Goal: Information Seeking & Learning: Learn about a topic

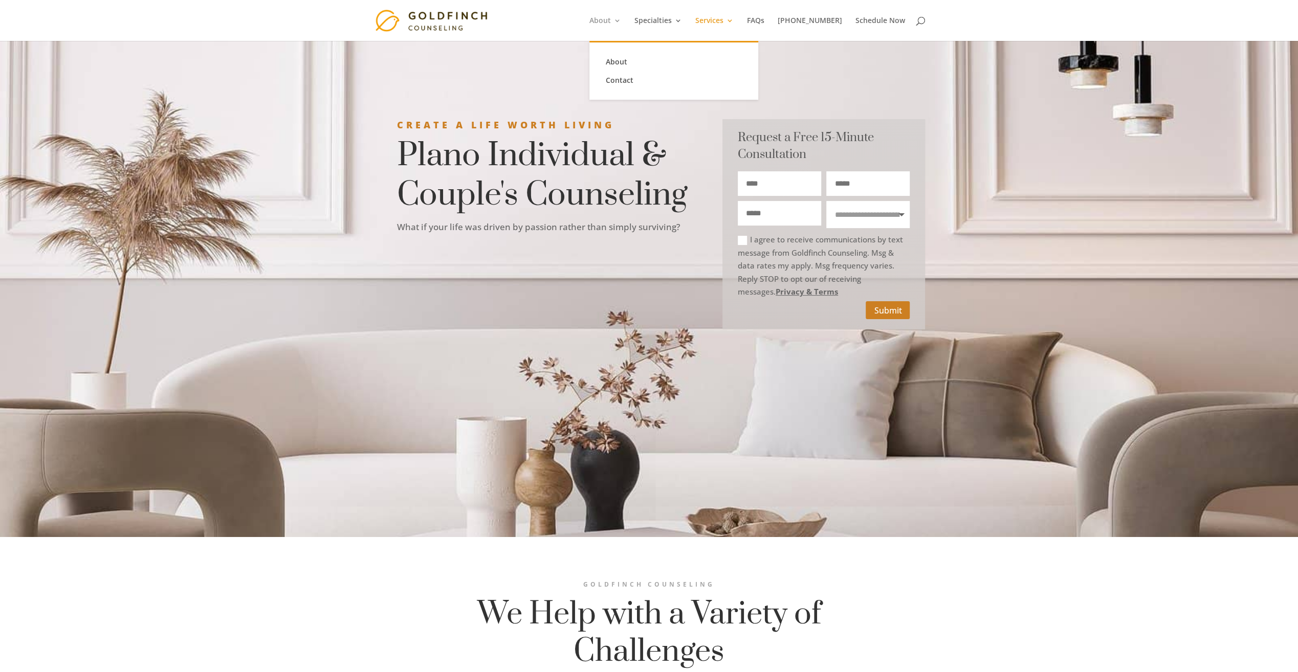
click at [620, 17] on link "About" at bounding box center [605, 29] width 32 height 24
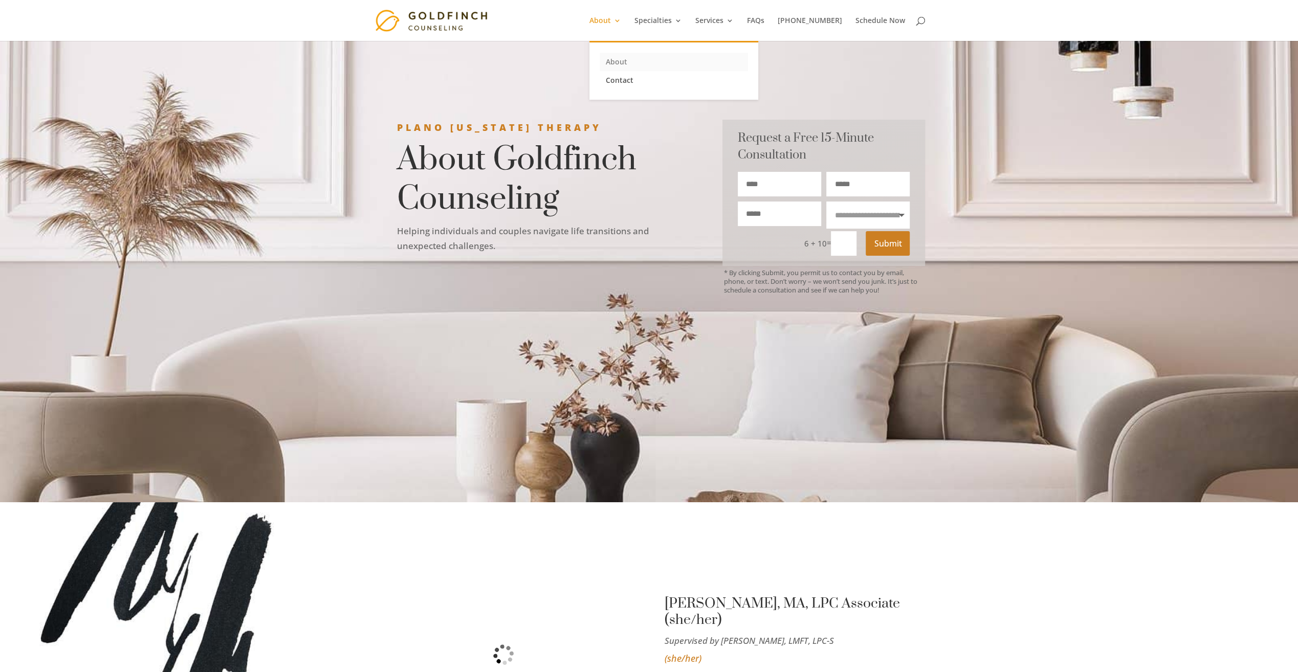
drag, startPoint x: 0, startPoint y: 0, endPoint x: 630, endPoint y: 58, distance: 632.3
click at [630, 58] on link "About" at bounding box center [674, 62] width 148 height 18
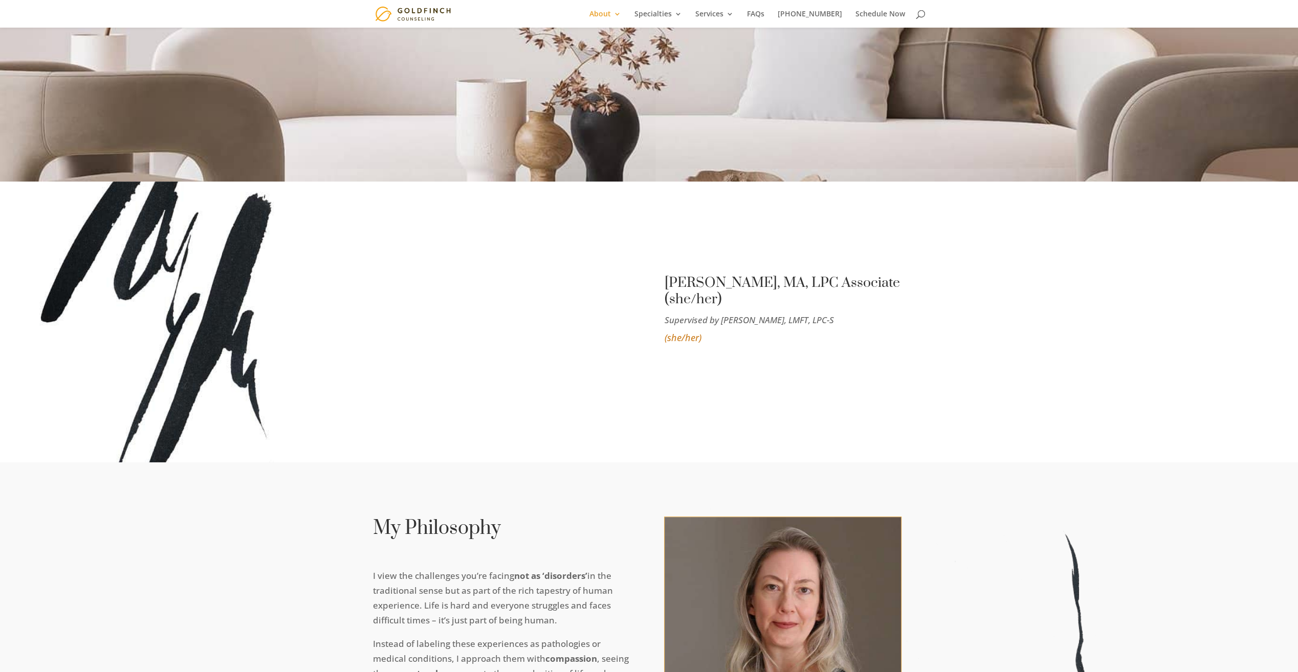
scroll to position [614, 0]
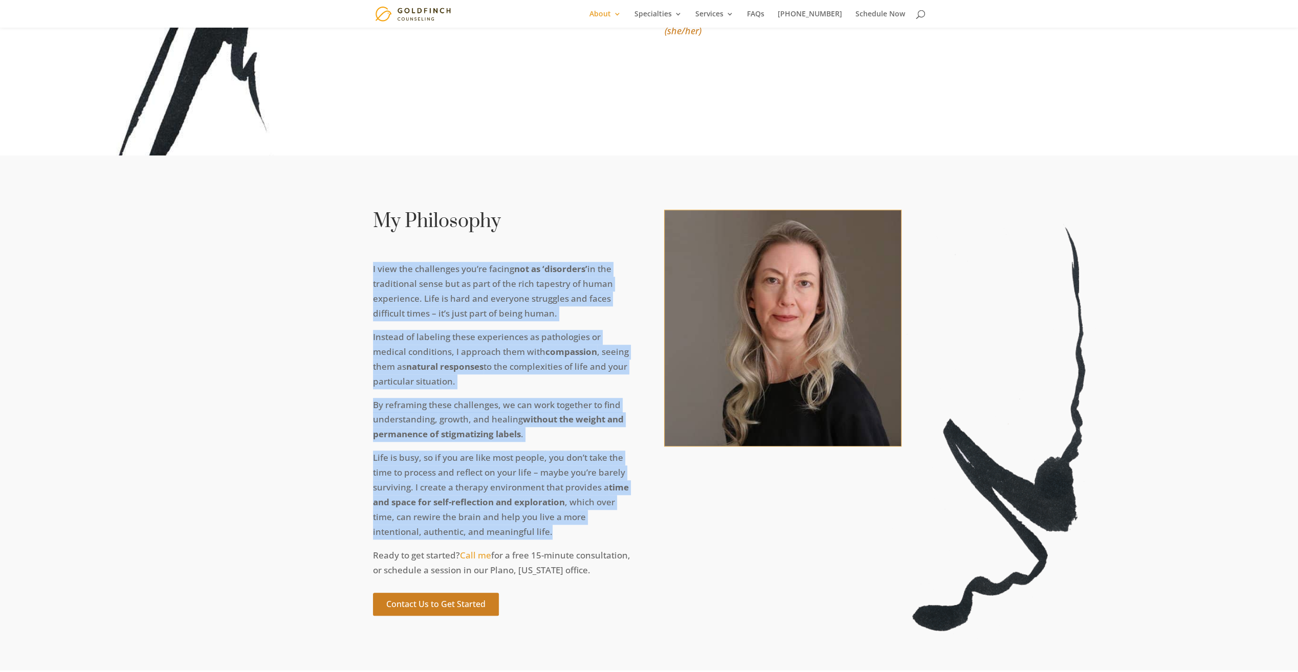
drag, startPoint x: 366, startPoint y: 282, endPoint x: 642, endPoint y: 543, distance: 379.9
click at [642, 543] on div "My Philosophy I view the challenges you’re facing not as ‘disorders’ in the tra…" at bounding box center [649, 414] width 1298 height 516
drag, startPoint x: 642, startPoint y: 543, endPoint x: 668, endPoint y: 548, distance: 26.7
click at [642, 543] on div "My Philosophy I view the challenges you’re facing not as ‘disorders’ in the tra…" at bounding box center [649, 413] width 552 height 434
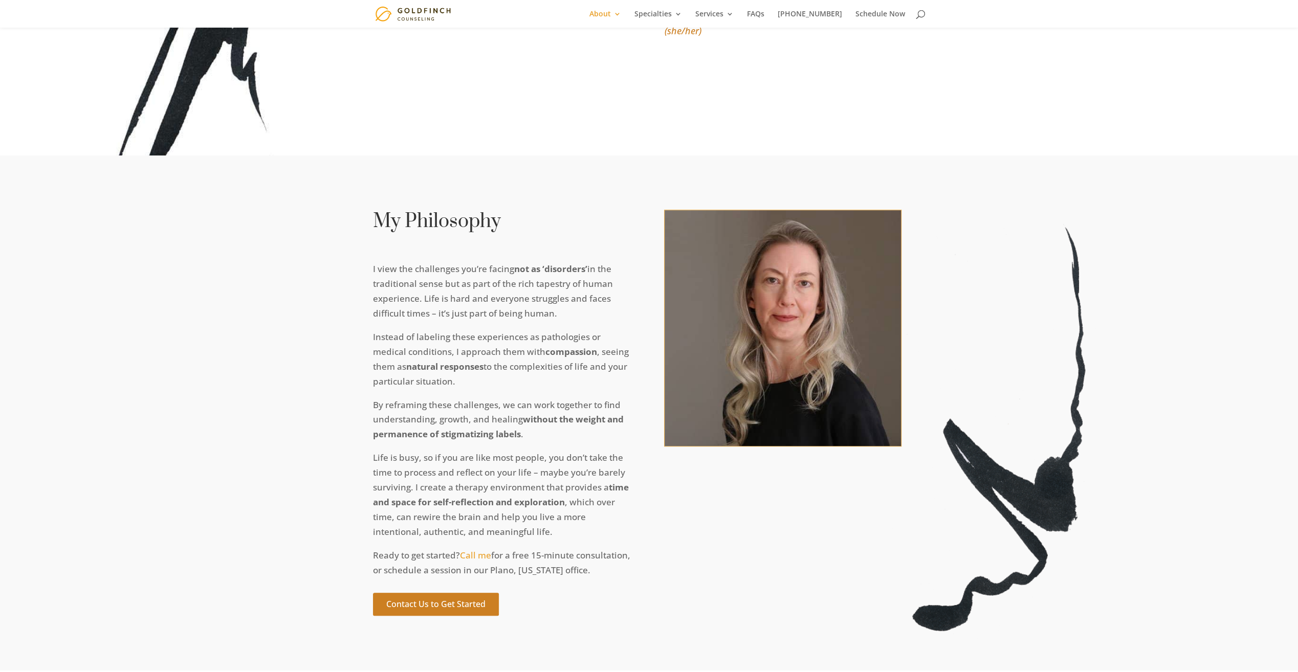
scroll to position [0, 0]
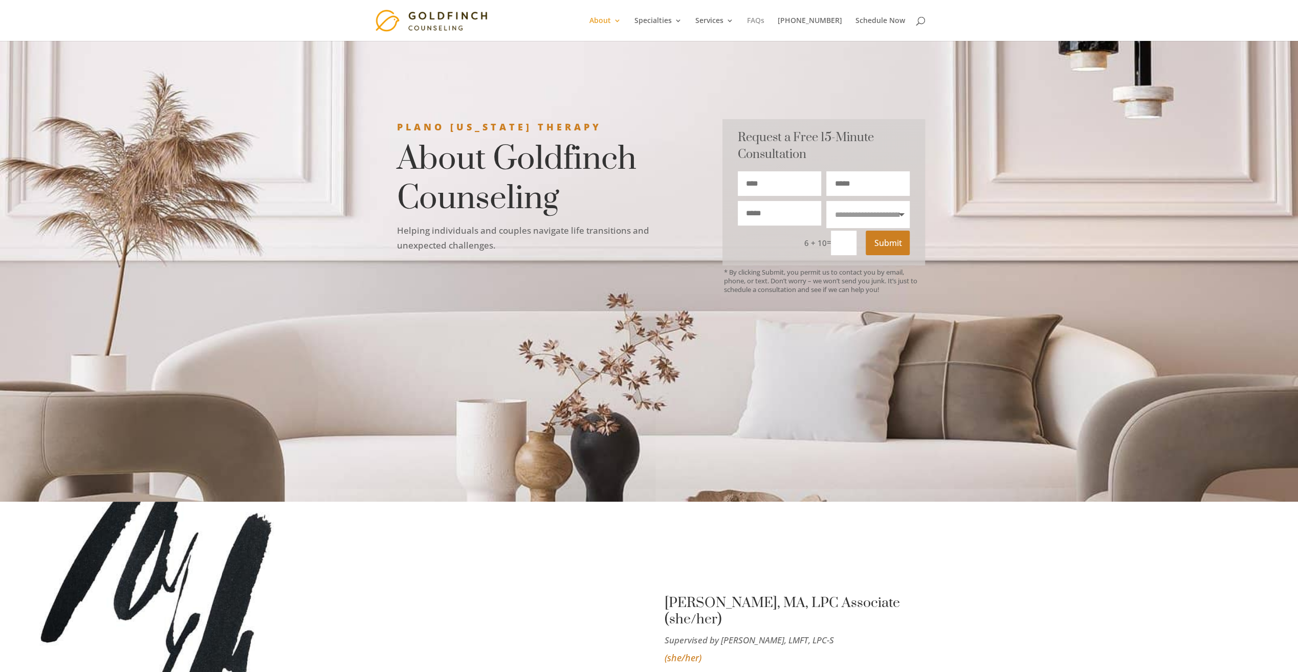
click at [764, 20] on link "FAQs" at bounding box center [755, 29] width 17 height 24
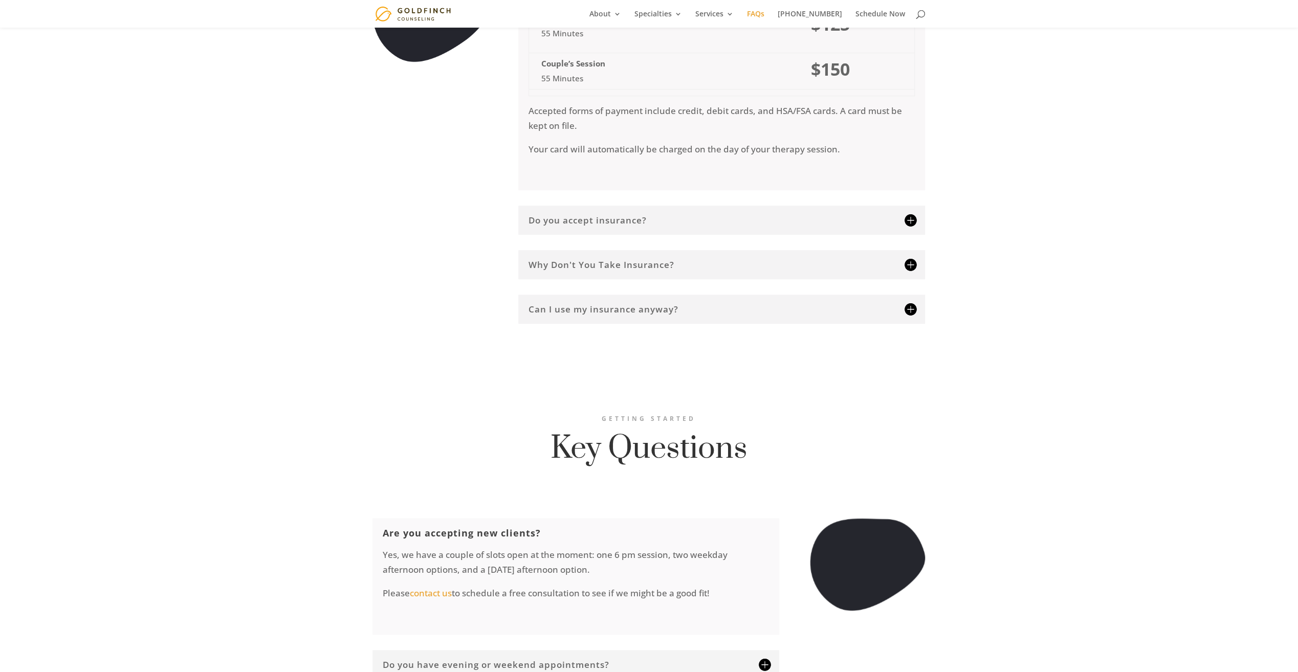
scroll to position [716, 0]
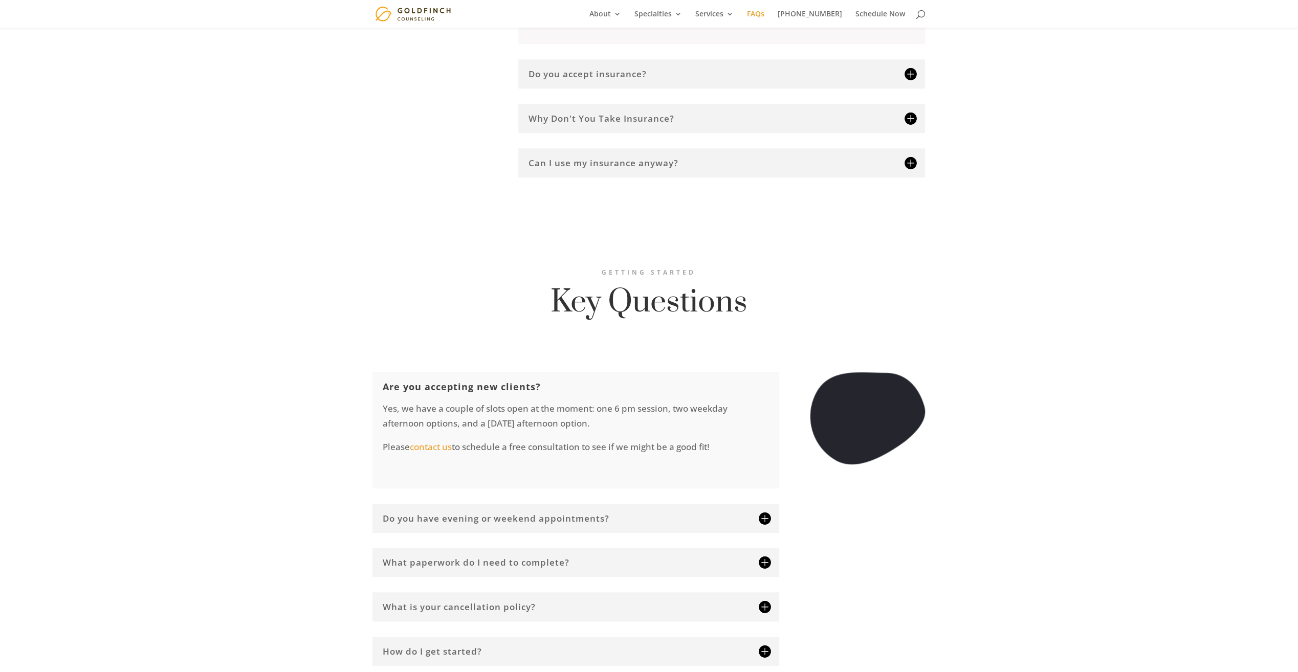
click at [677, 78] on h5 "Do you accept insurance?" at bounding box center [721, 74] width 386 height 9
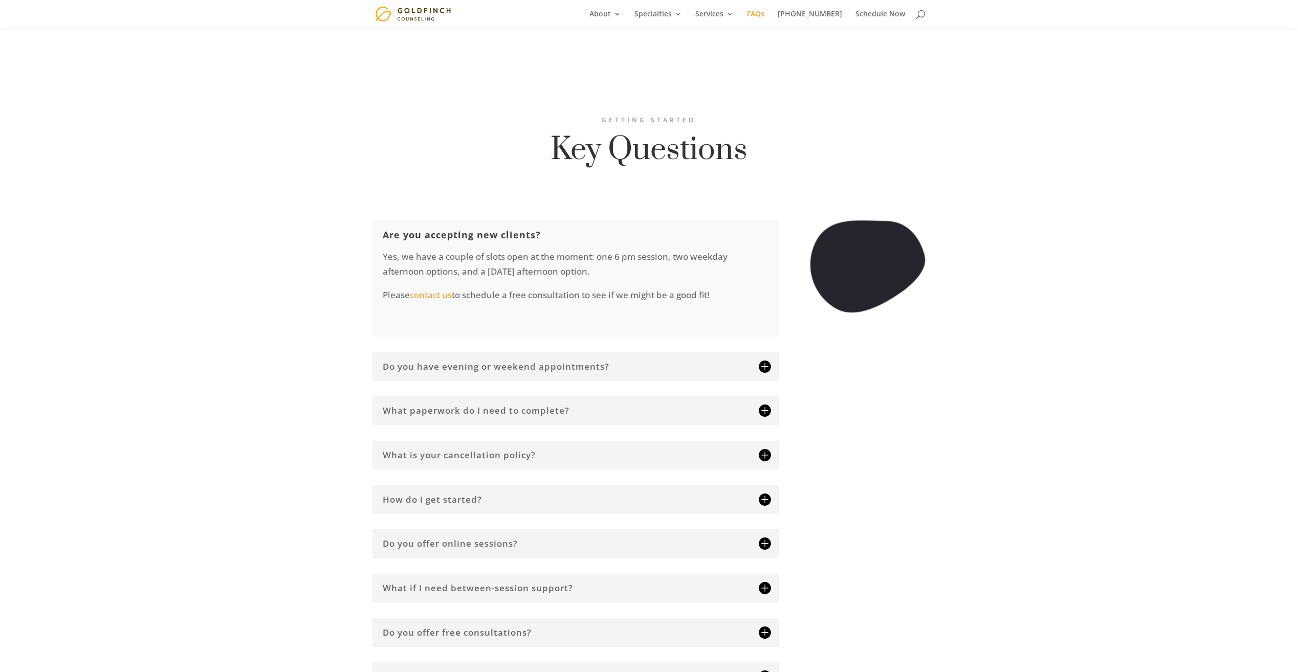
scroll to position [862, 0]
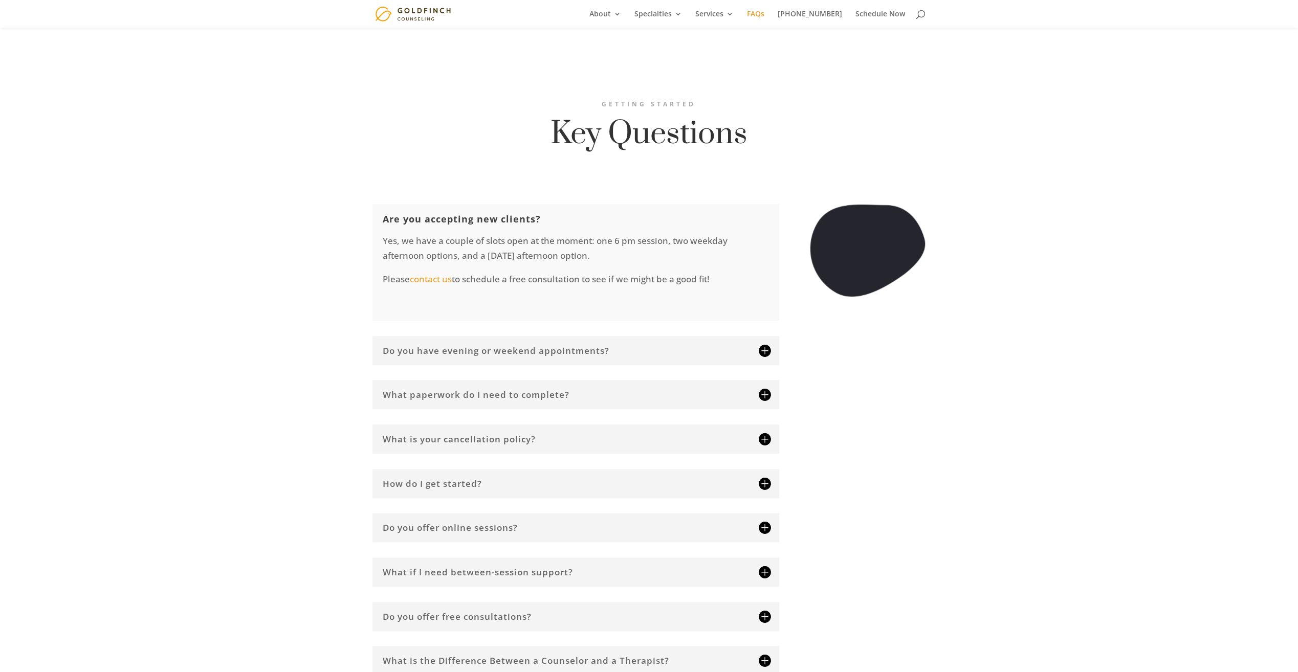
drag, startPoint x: 625, startPoint y: 262, endPoint x: 720, endPoint y: 279, distance: 97.1
click at [720, 279] on div "Yes, we have a couple of slots open at the moment: one 6 pm session, two weekda…" at bounding box center [576, 267] width 386 height 87
click at [720, 279] on p "Please contact us to schedule a free consultation to see if we might be a good …" at bounding box center [576, 284] width 386 height 24
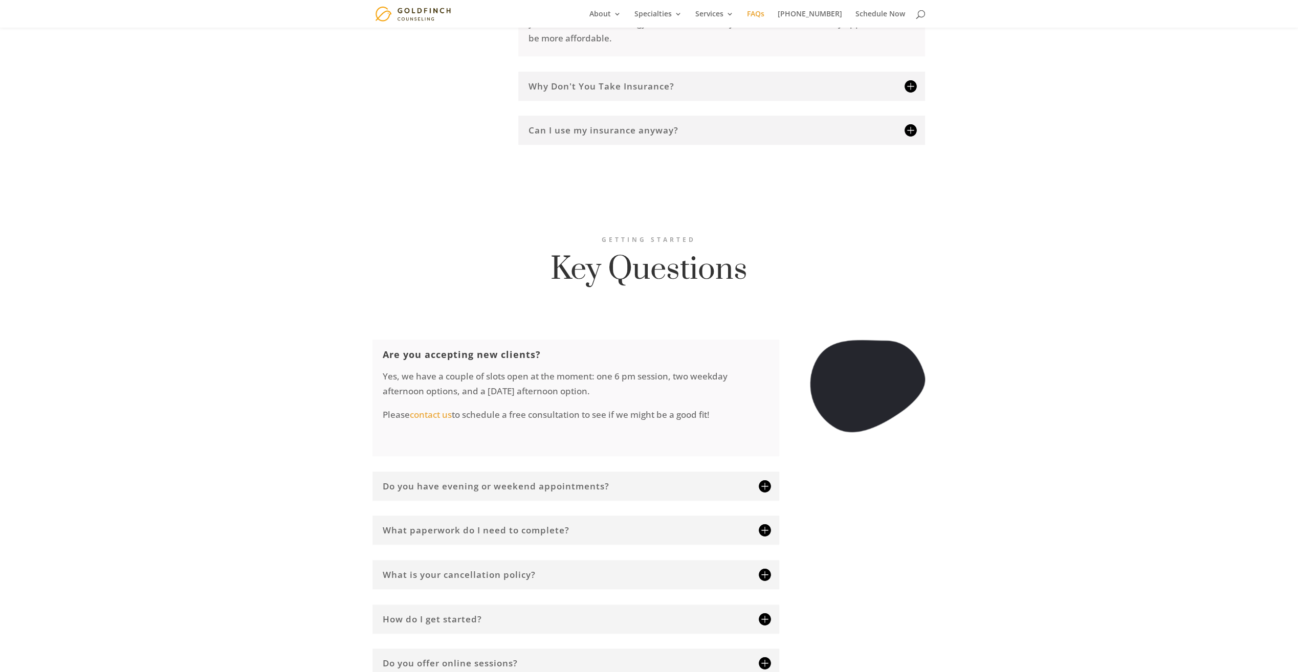
scroll to position [0, 0]
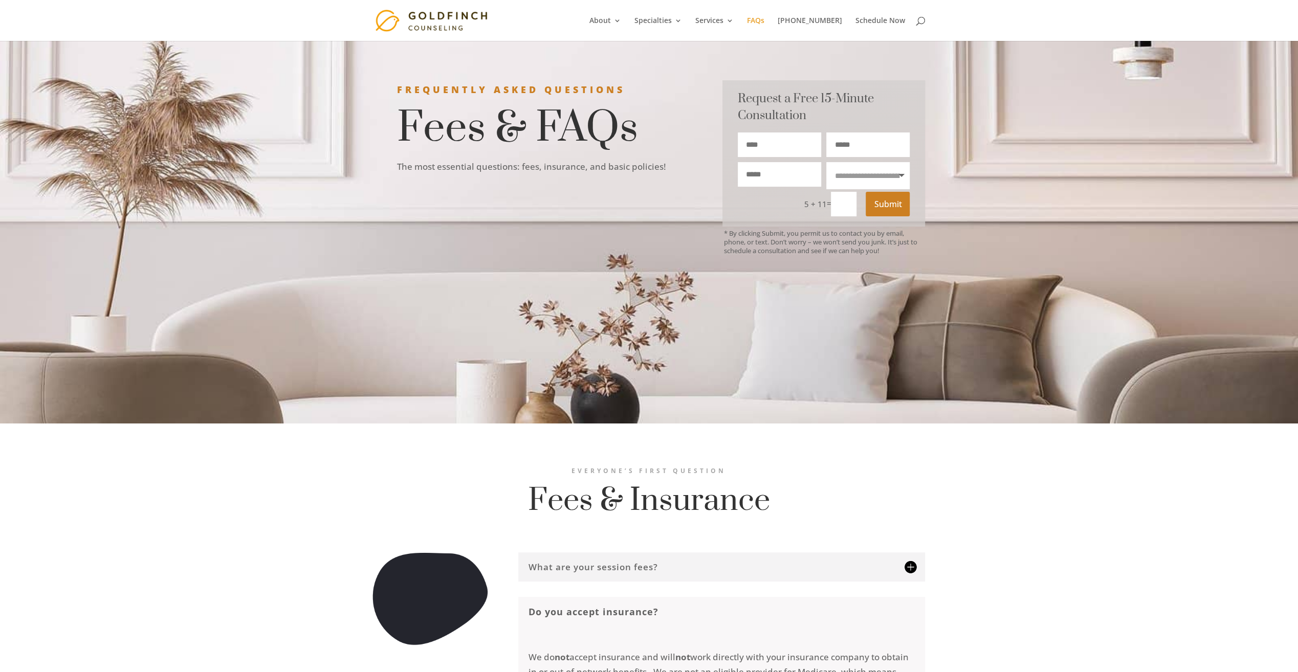
click at [607, 20] on div at bounding box center [649, 20] width 552 height 41
click at [613, 19] on link "About" at bounding box center [605, 29] width 32 height 24
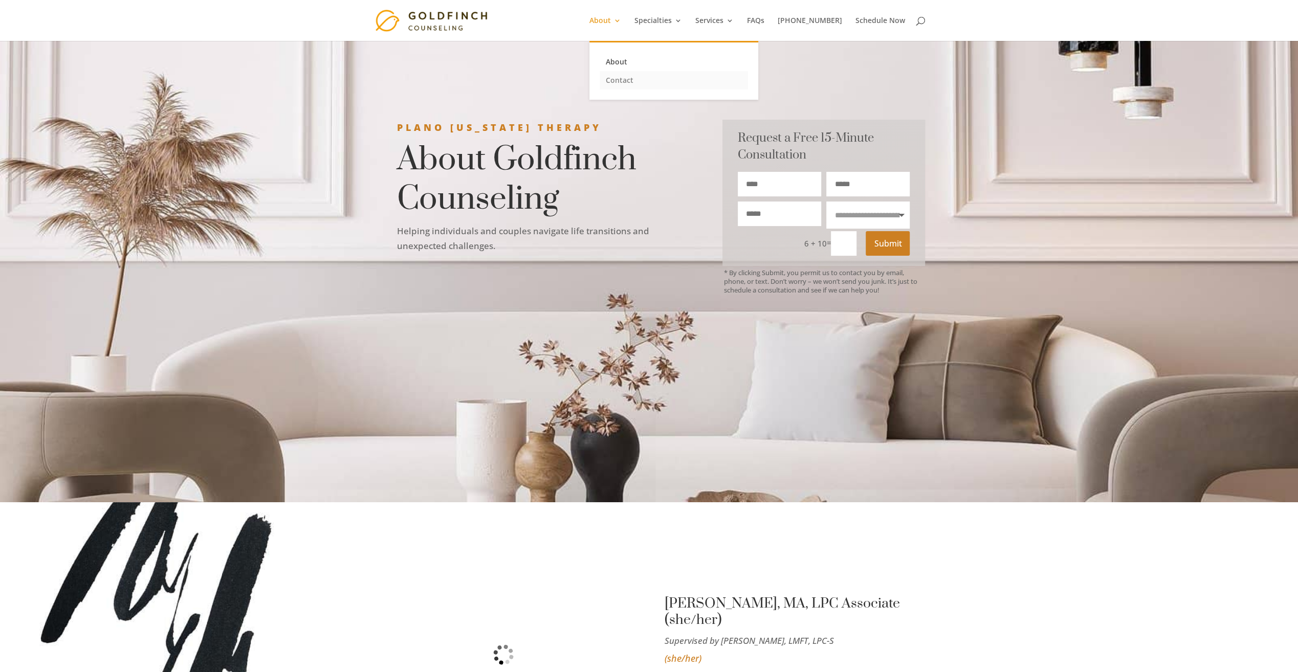
click at [633, 77] on link "Contact" at bounding box center [674, 80] width 148 height 18
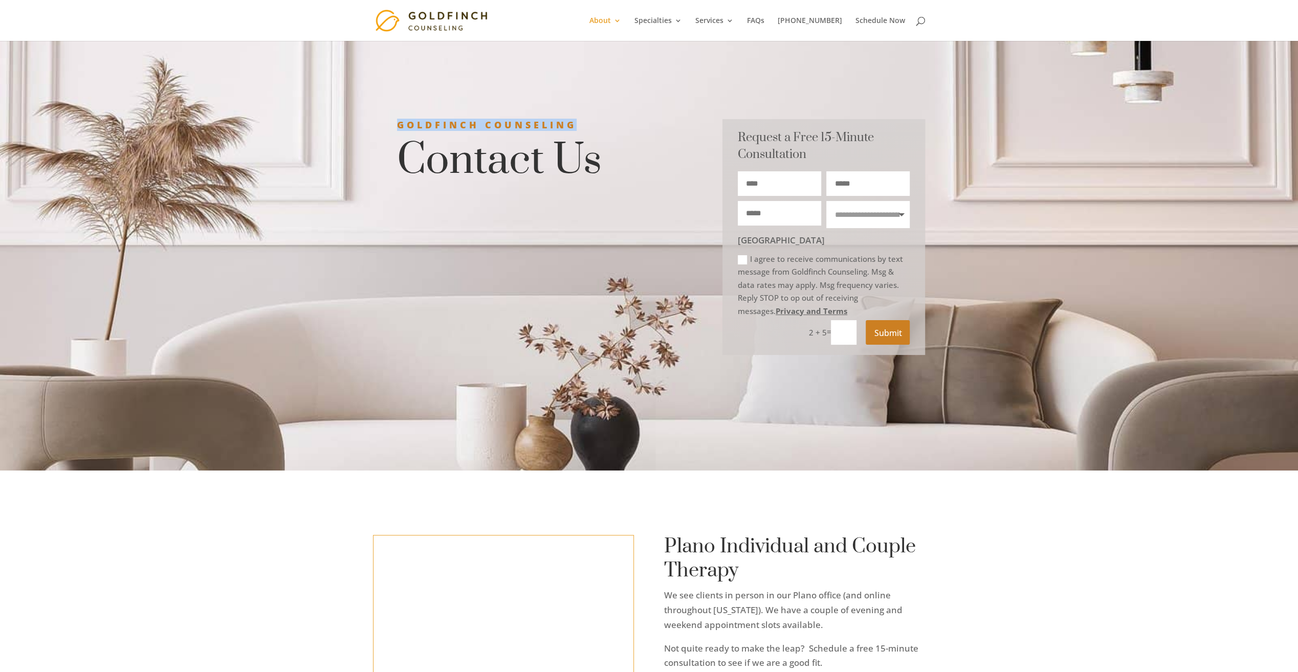
drag, startPoint x: 593, startPoint y: 128, endPoint x: 394, endPoint y: 126, distance: 199.5
click at [394, 126] on div "Goldfinch Counseling Contact Us" at bounding box center [533, 162] width 321 height 87
copy h3 "Goldfinch Counseling"
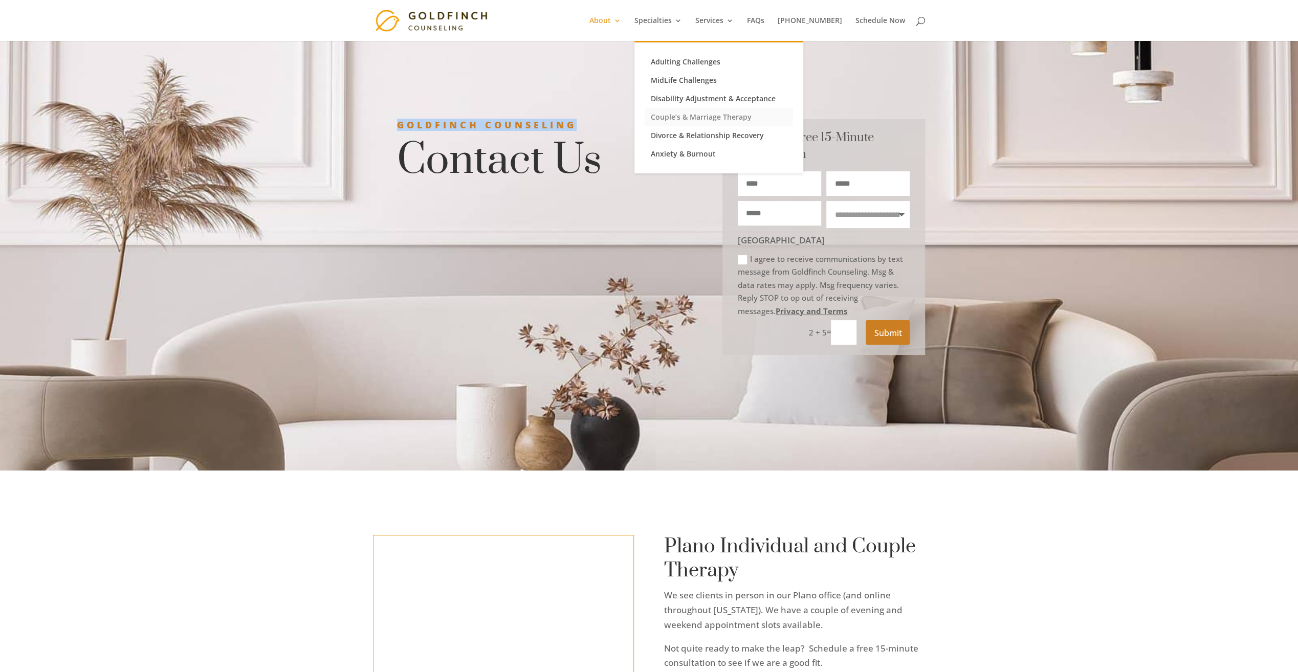
click at [705, 117] on link "Couple’s & Marriage Therapy" at bounding box center [719, 117] width 148 height 18
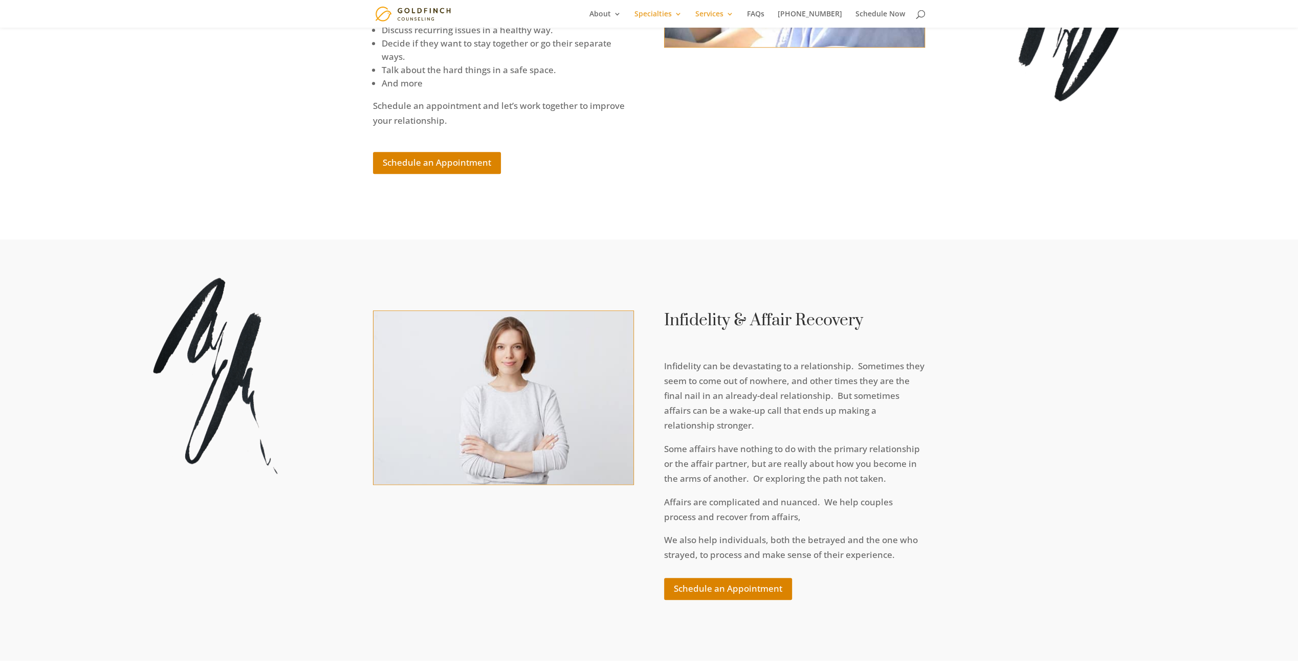
scroll to position [1023, 0]
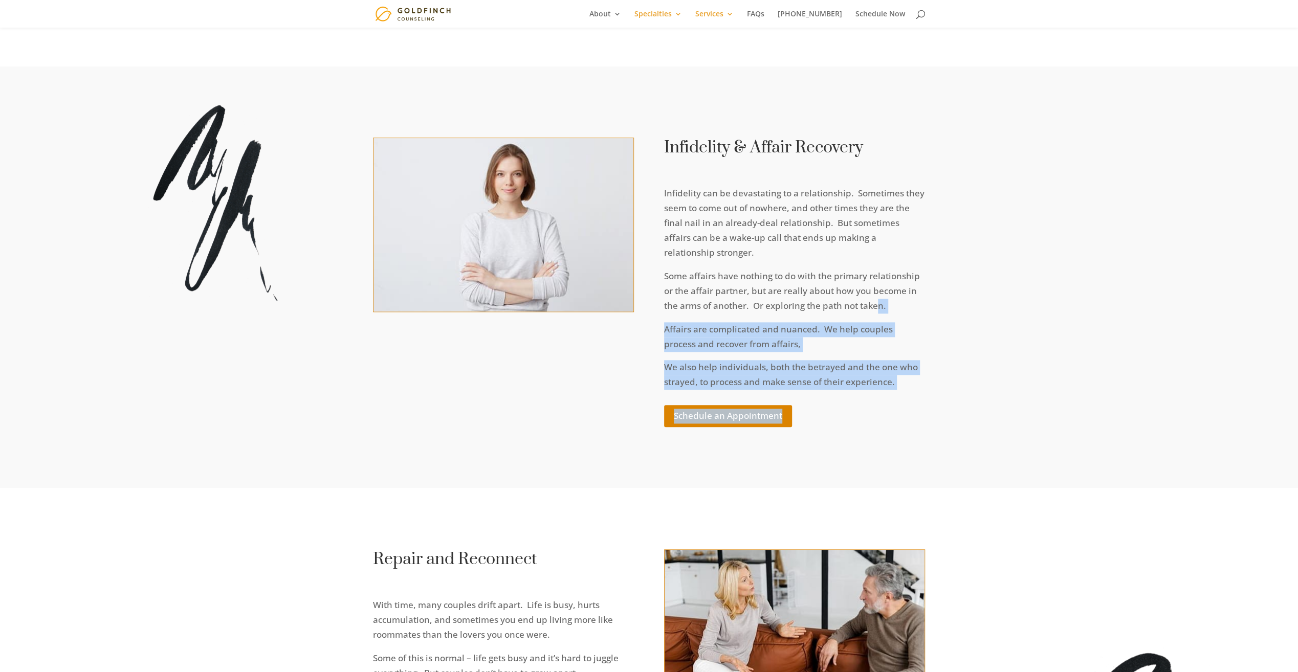
drag, startPoint x: 872, startPoint y: 298, endPoint x: 945, endPoint y: 388, distance: 116.0
click at [945, 388] on div "Infidelity & Affair Recovery Infidelity can be devastating to a relationship. S…" at bounding box center [649, 277] width 1298 height 422
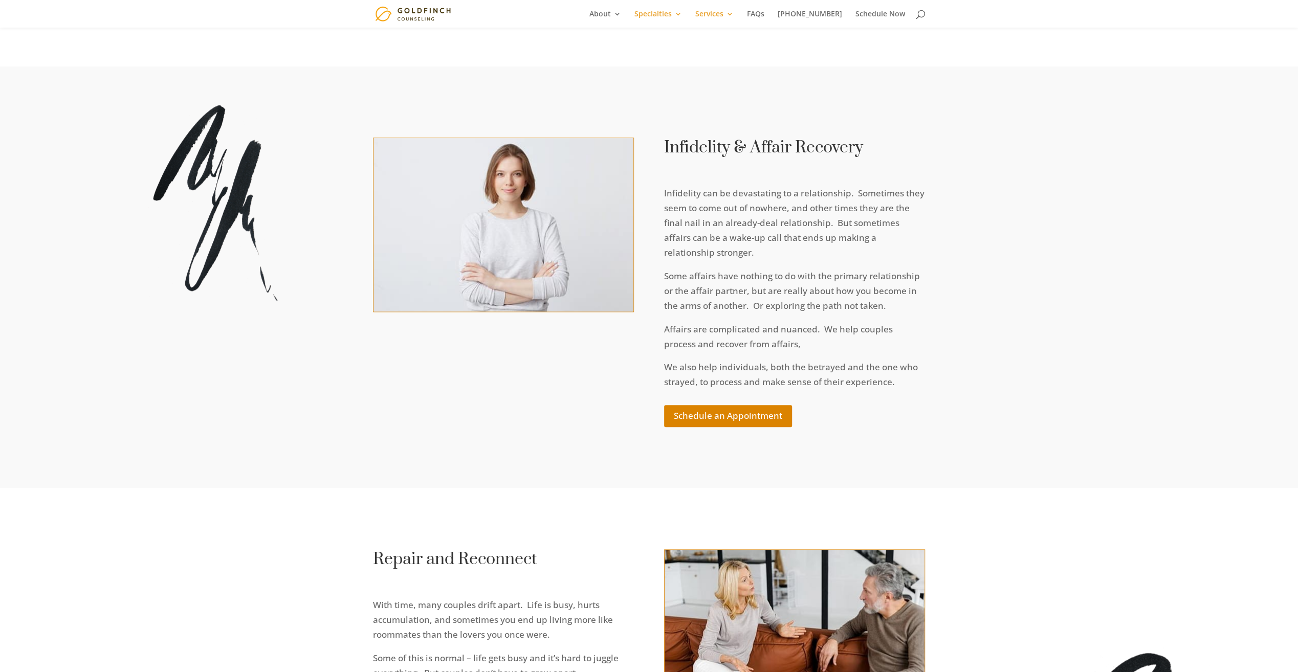
click at [945, 388] on div "Infidelity & Affair Recovery Infidelity can be devastating to a relationship. S…" at bounding box center [649, 277] width 1298 height 422
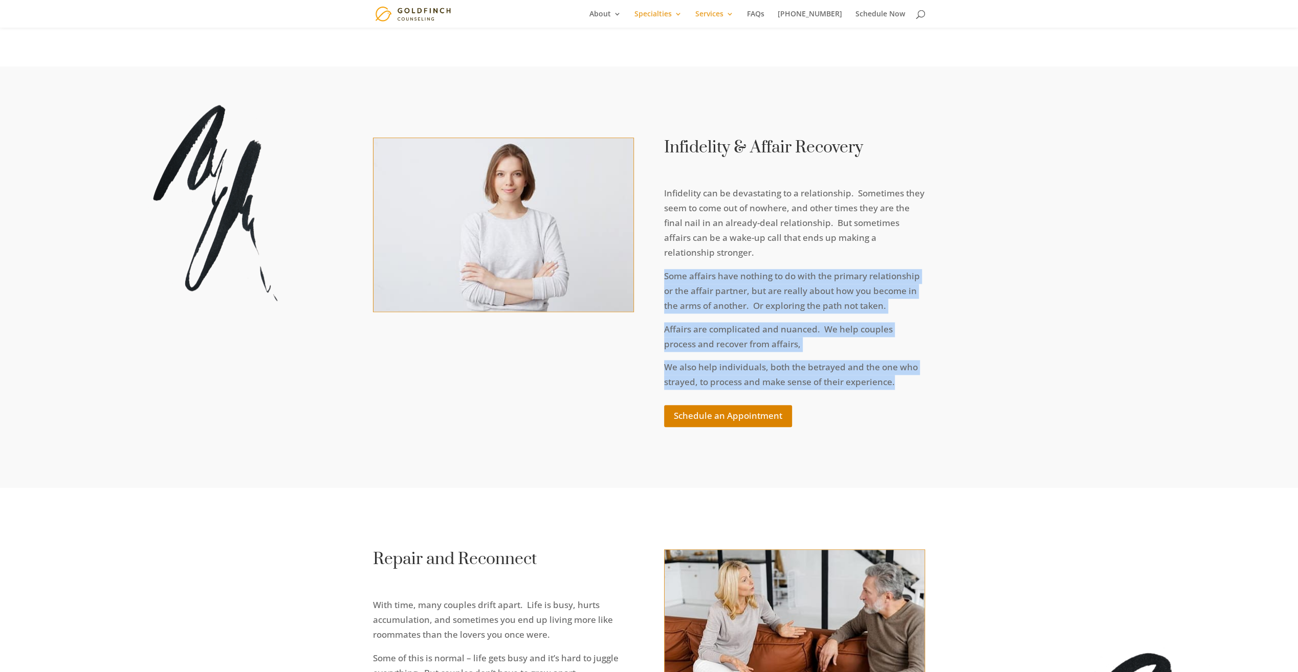
drag, startPoint x: 962, startPoint y: 379, endPoint x: 768, endPoint y: 249, distance: 233.7
click at [768, 249] on div "Infidelity & Affair Recovery Infidelity can be devastating to a relationship. S…" at bounding box center [649, 277] width 1298 height 422
click at [768, 249] on p "Infidelity can be devastating to a relationship. Sometimes they seem to come ou…" at bounding box center [794, 227] width 261 height 83
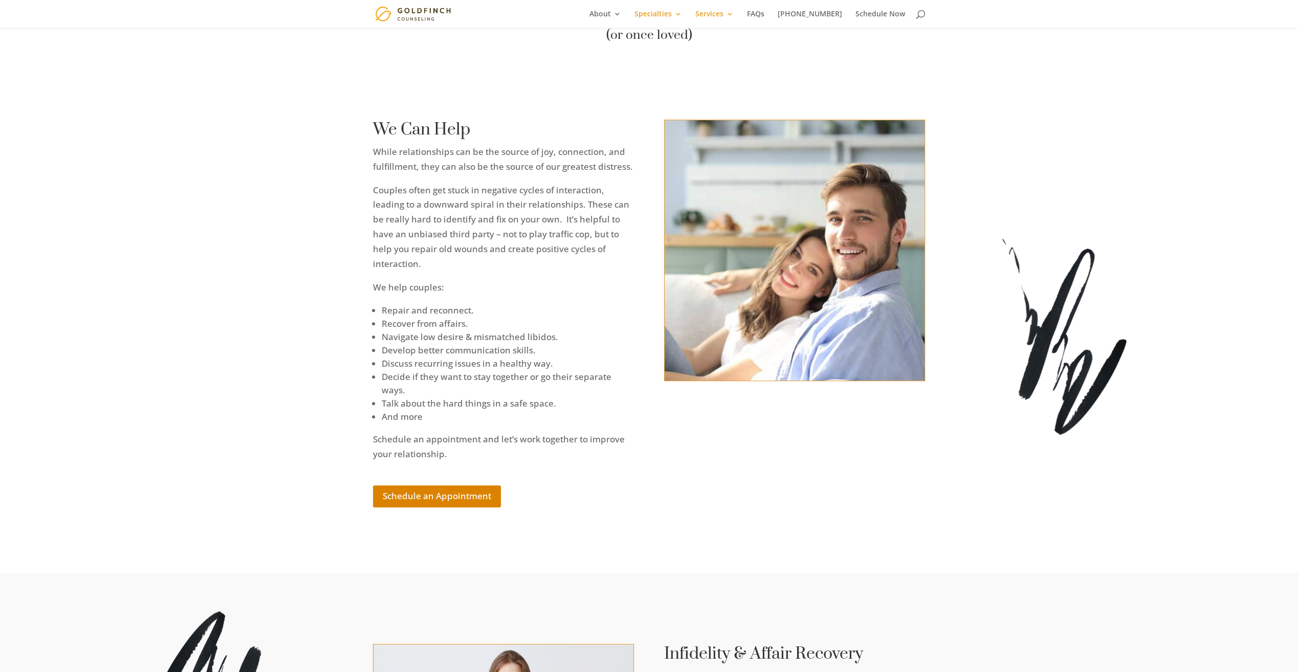
scroll to position [0, 0]
